Goal: Use online tool/utility: Utilize a website feature to perform a specific function

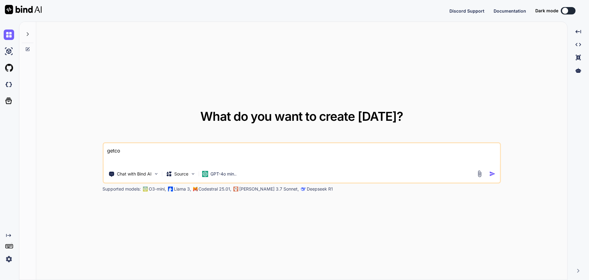
drag, startPoint x: 0, startPoint y: 0, endPoint x: 235, endPoint y: 105, distance: 257.7
click at [235, 105] on div "What do you want to create [DATE]? getco Chat with Bind AI Source GPT-4o min.. …" at bounding box center [301, 151] width 531 height 258
type textarea "x"
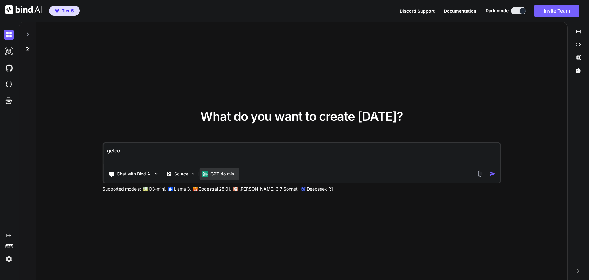
click at [219, 174] on p "GPT-4o min.." at bounding box center [224, 174] width 26 height 6
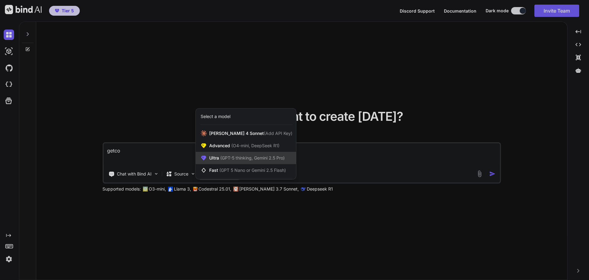
click at [224, 158] on span "(GPT-5 thinking, Gemini 2.5 Pro)" at bounding box center [252, 157] width 66 height 5
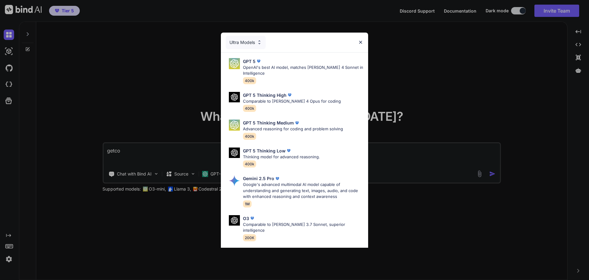
click at [248, 44] on div "Ultra Models" at bounding box center [246, 43] width 40 height 14
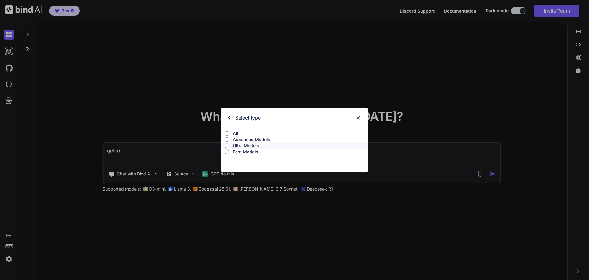
click at [245, 131] on p "All" at bounding box center [300, 133] width 135 height 6
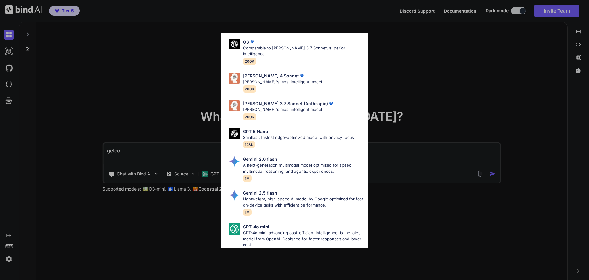
scroll to position [308, 0]
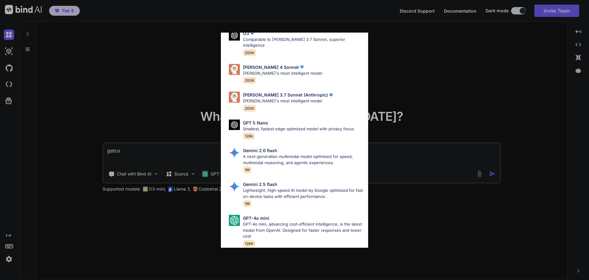
click at [169, 79] on div "All GPT 5 Mini Smaller, fast variant balancing speed and capability for light t…" at bounding box center [294, 140] width 589 height 280
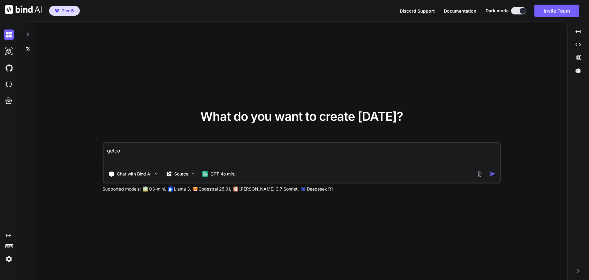
drag, startPoint x: 116, startPoint y: 2, endPoint x: 121, endPoint y: 70, distance: 68.9
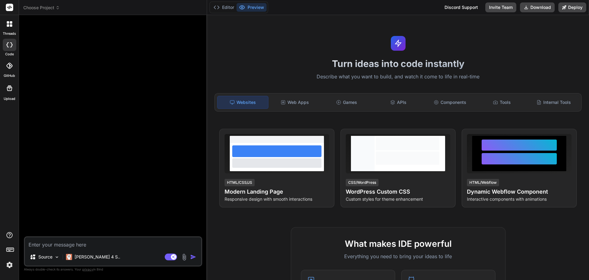
type textarea "x"
